Goal: Task Accomplishment & Management: Use online tool/utility

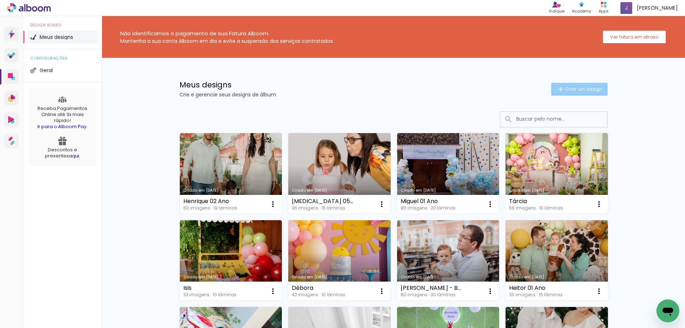
click at [592, 87] on span "Criar um design" at bounding box center [583, 89] width 37 height 5
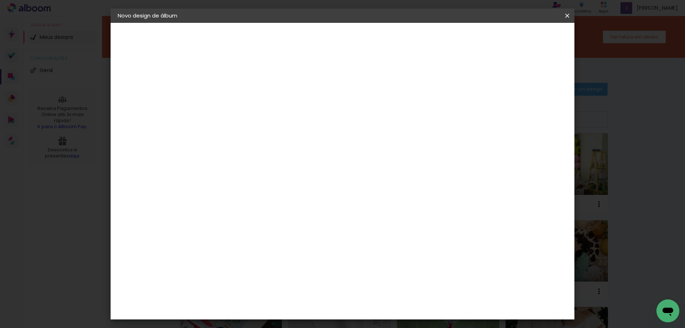
click at [235, 100] on input at bounding box center [235, 95] width 0 height 11
type input "Benicio 01 Ano"
type paper-input "Benicio 01 Ano"
click at [0, 0] on slot "Avançar" at bounding box center [0, 0] width 0 height 0
click at [273, 139] on input at bounding box center [253, 135] width 72 height 9
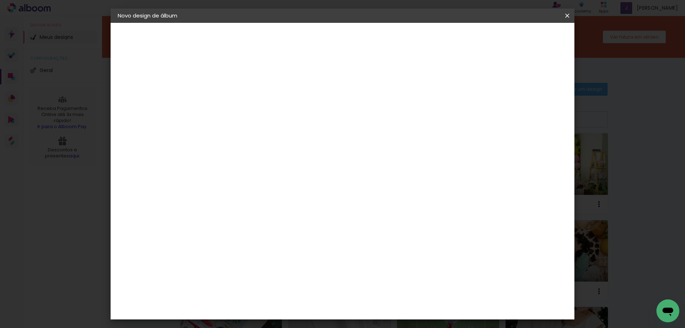
type input "go"
type paper-input "go"
click at [247, 161] on div "Go image" at bounding box center [238, 162] width 17 height 11
click at [349, 43] on paper-button "Avançar" at bounding box center [331, 38] width 35 height 12
click at [262, 119] on input "text" at bounding box center [249, 124] width 28 height 11
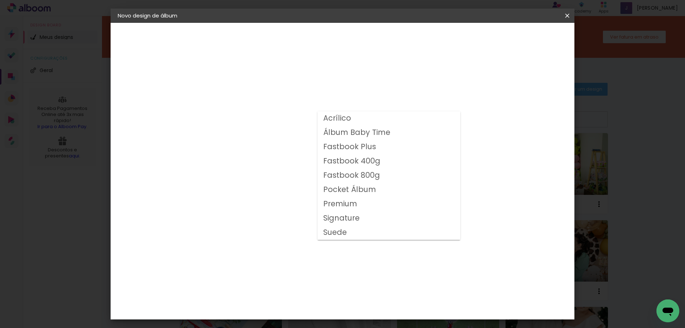
click at [0, 0] on slot "Fastbook 800g" at bounding box center [0, 0] width 0 height 0
type input "Fastbook 800g"
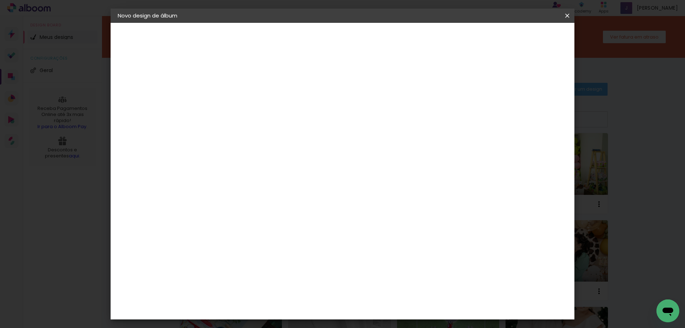
scroll to position [107, 0]
click at [283, 203] on span "20 × 20" at bounding box center [266, 214] width 33 height 23
click at [0, 0] on slot "Avançar" at bounding box center [0, 0] width 0 height 0
click at [523, 40] on span "Iniciar design" at bounding box center [506, 37] width 32 height 5
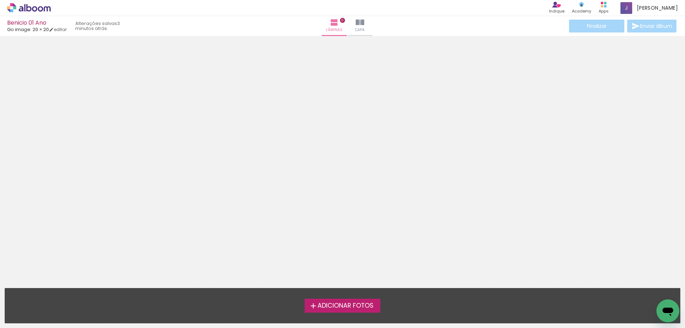
click at [363, 303] on span "Adicionar Fotos" at bounding box center [346, 306] width 56 height 6
click at [0, 0] on input "file" at bounding box center [0, 0] width 0 height 0
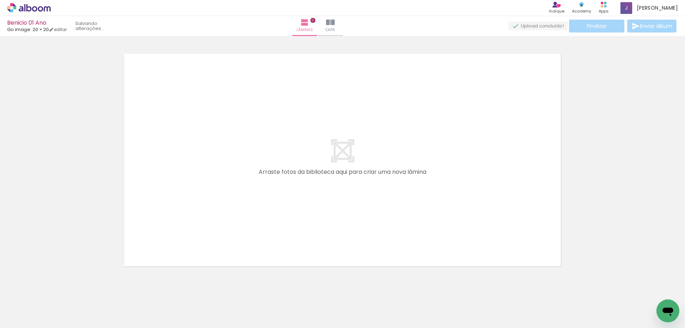
scroll to position [9, 0]
